Goal: Find specific page/section: Find specific page/section

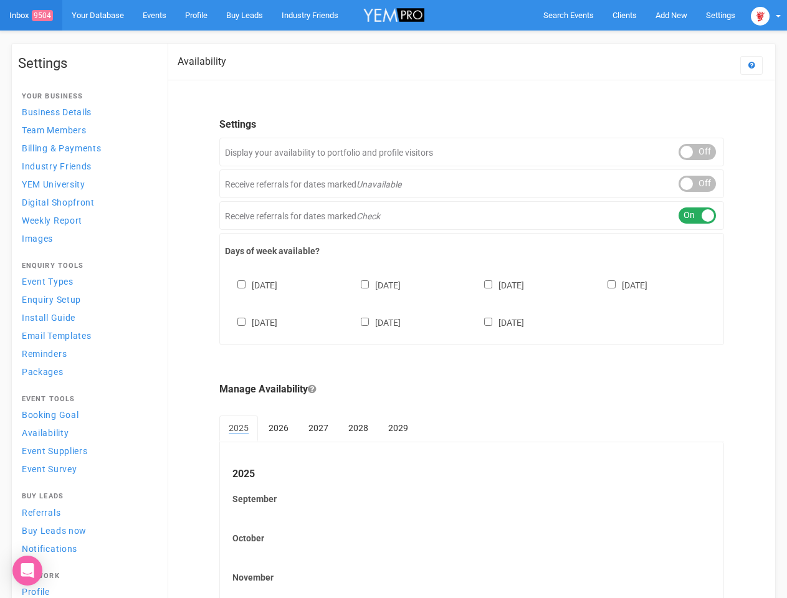
click at [393, 299] on div "[DATE] [DATE] [DATE] [DATE] [DATE] [DATE] [DATE]" at bounding box center [471, 297] width 493 height 75
click at [568, 15] on span "Search Events" at bounding box center [568, 15] width 50 height 9
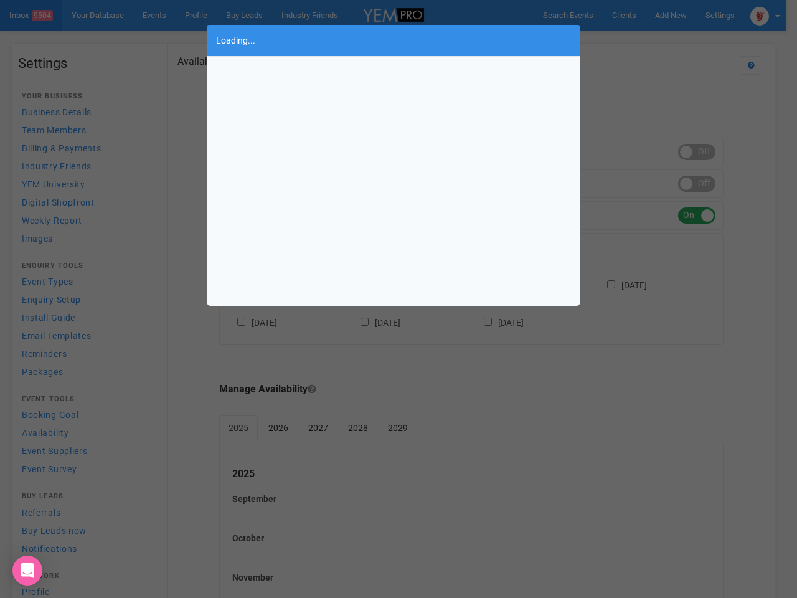
click at [671, 15] on body "Search Events Clients Add New New Client New Event New Enquiry Settings [GEOGRA…" at bounding box center [398, 360] width 797 height 721
click at [642, 40] on div "Loading..." at bounding box center [398, 299] width 797 height 598
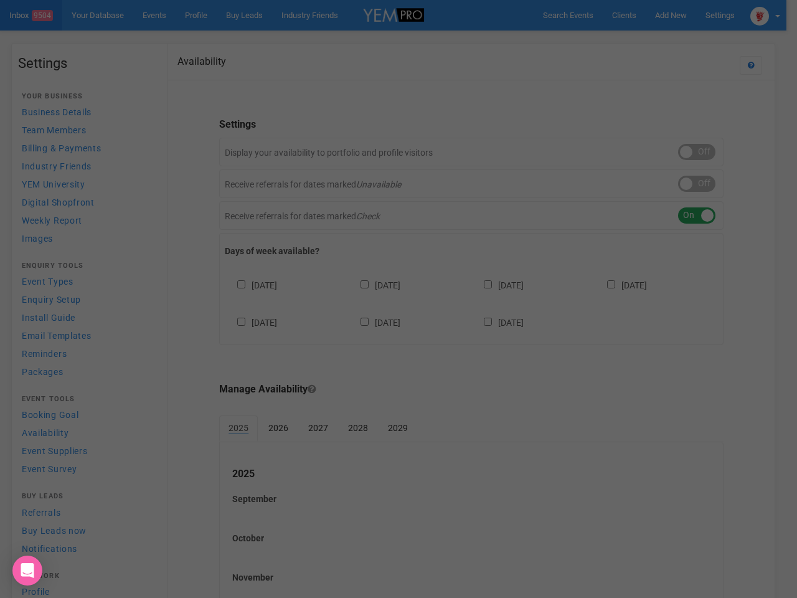
click at [766, 15] on div "Loading..." at bounding box center [398, 299] width 797 height 598
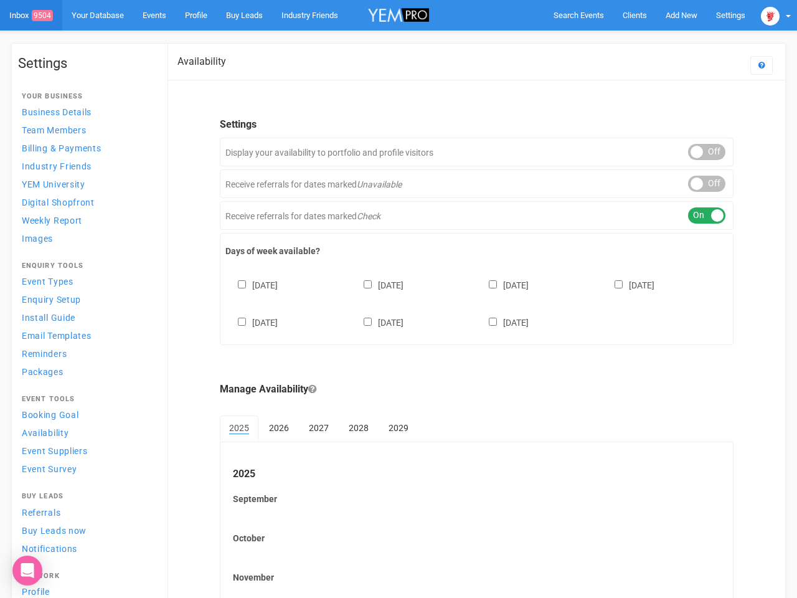
click at [697, 152] on div "ON OFF" at bounding box center [706, 152] width 37 height 16
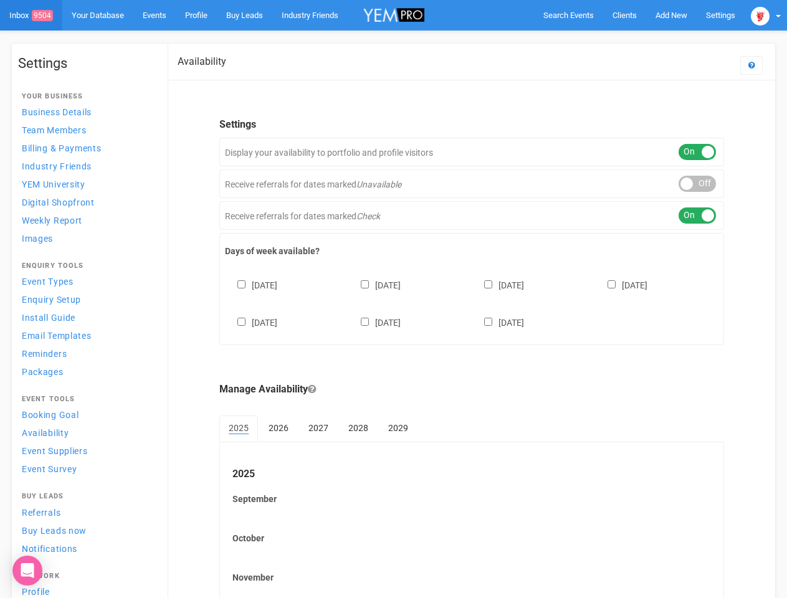
click at [697, 184] on div "ON OFF" at bounding box center [696, 184] width 37 height 16
click at [697, 216] on div "ON OFF" at bounding box center [696, 215] width 37 height 16
click at [472, 302] on div "[DATE] [DATE] [DATE] [DATE] [DATE] [DATE] [DATE]" at bounding box center [471, 297] width 493 height 75
